Goal: Task Accomplishment & Management: Use online tool/utility

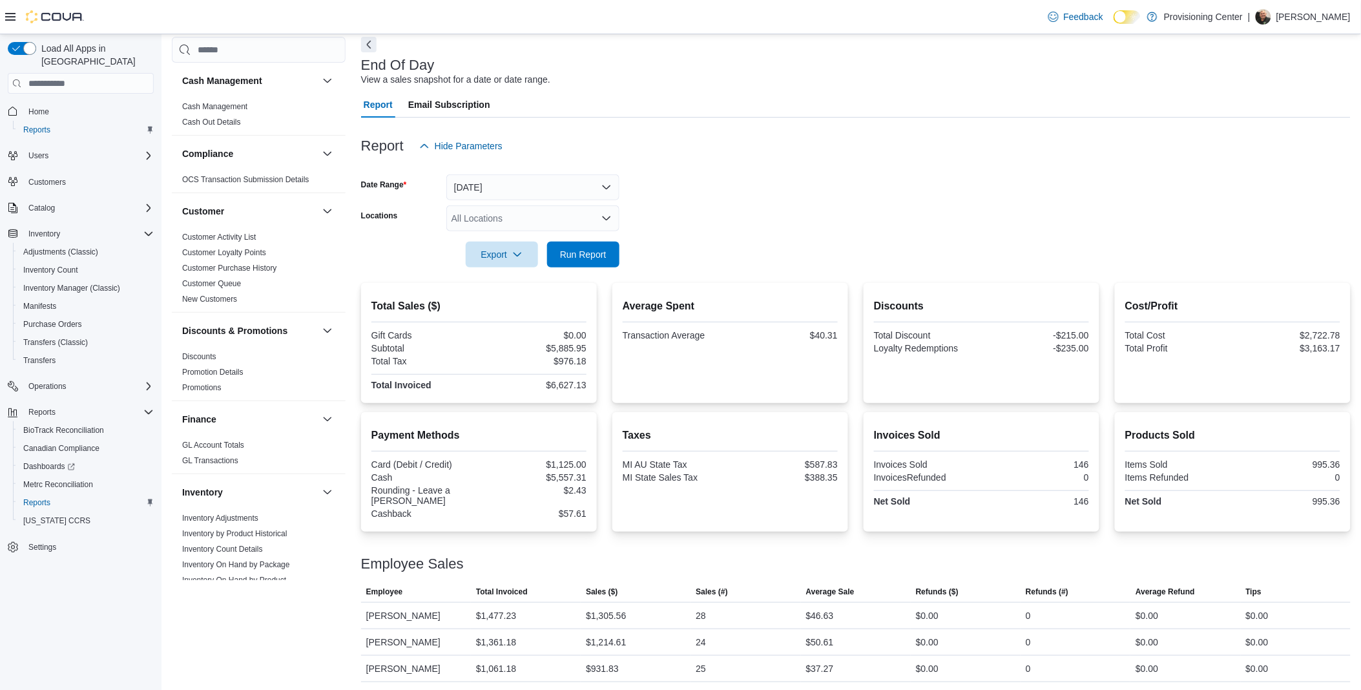
scroll to position [142, 0]
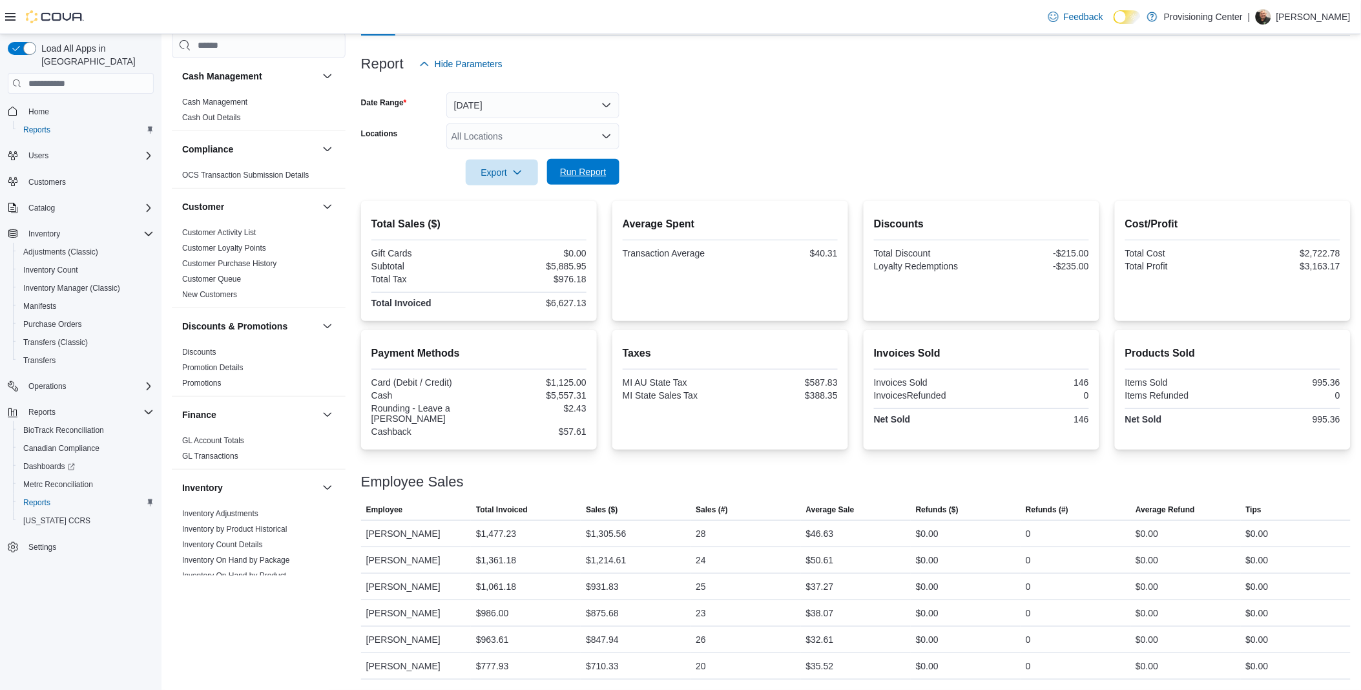
click at [592, 171] on span "Run Report" at bounding box center [583, 171] width 47 height 13
